Goal: Information Seeking & Learning: Learn about a topic

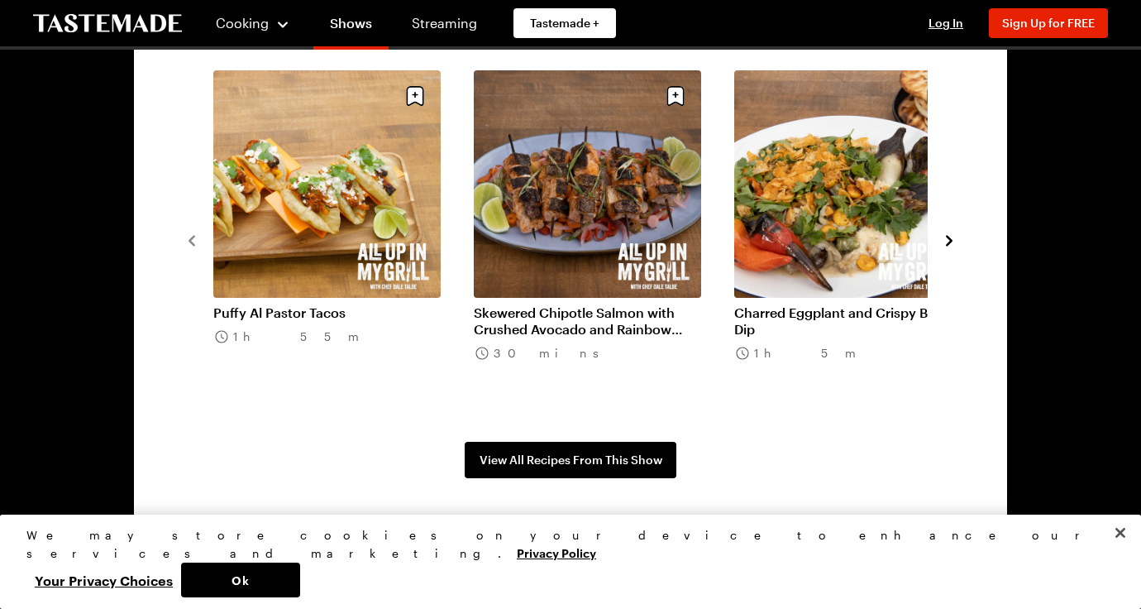
scroll to position [1299, 0]
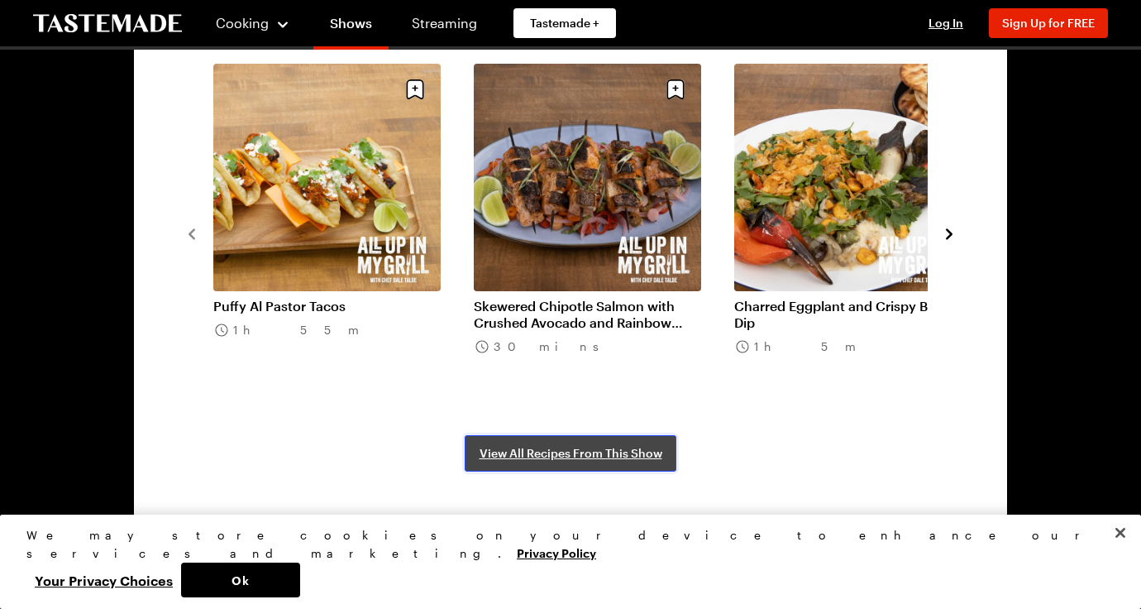
click at [507, 452] on span "View All Recipes From This Show" at bounding box center [571, 453] width 183 height 17
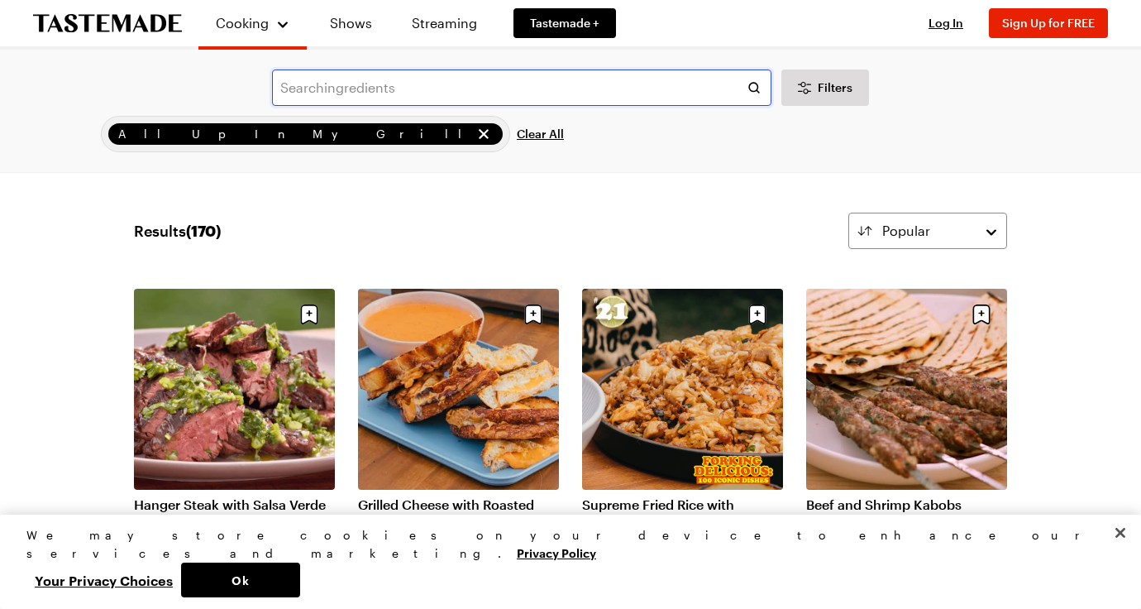
click at [547, 85] on input "text" at bounding box center [521, 87] width 499 height 36
type input "tuna"
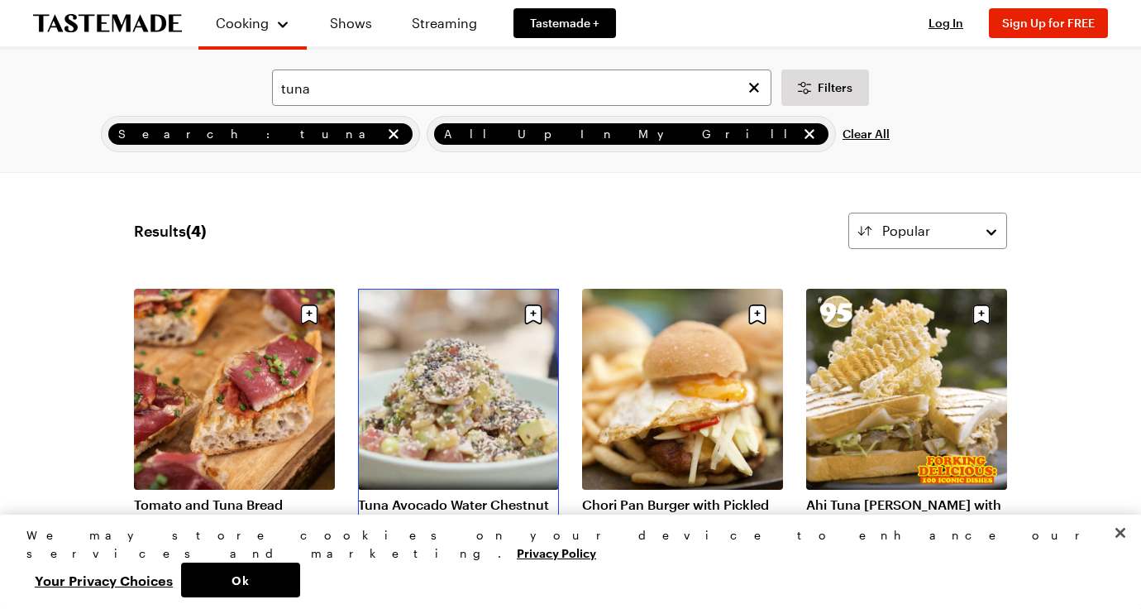
click at [431, 496] on link "Tuna Avocado Water Chestnut Poke" at bounding box center [458, 512] width 201 height 33
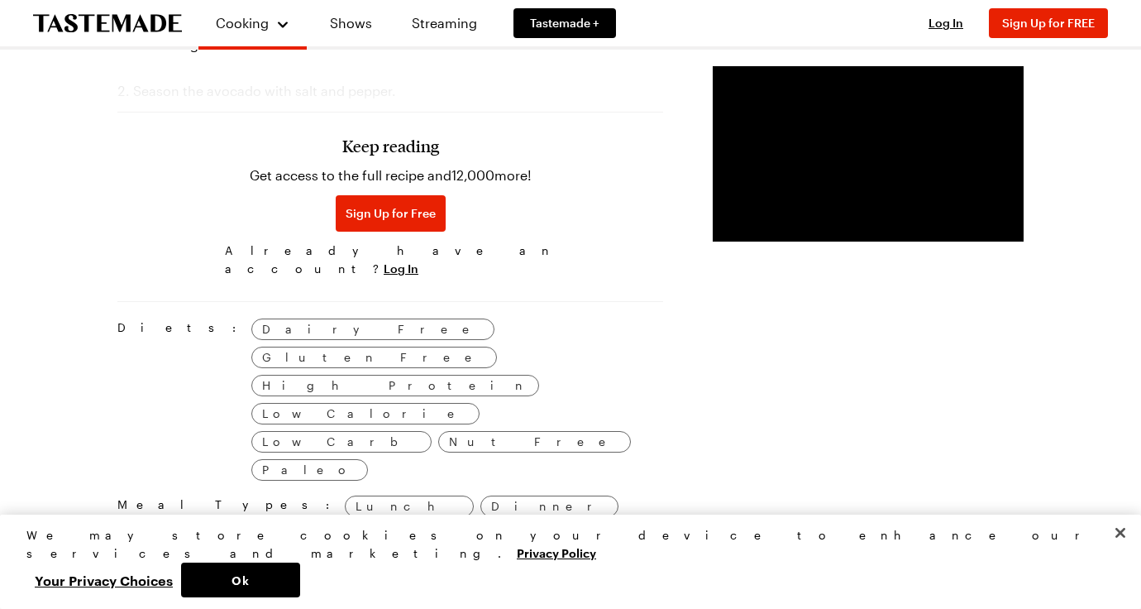
scroll to position [1123, 0]
